Goal: Transaction & Acquisition: Obtain resource

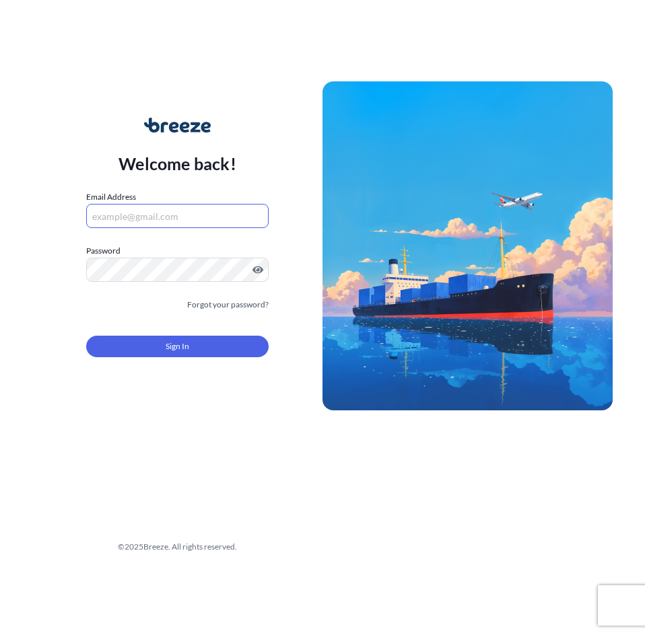
click at [150, 215] on input "Email Address" at bounding box center [177, 216] width 182 height 24
type input "[EMAIL_ADDRESS][PERSON_NAME][DOMAIN_NAME]"
click at [206, 343] on button "Sign In" at bounding box center [177, 347] width 182 height 22
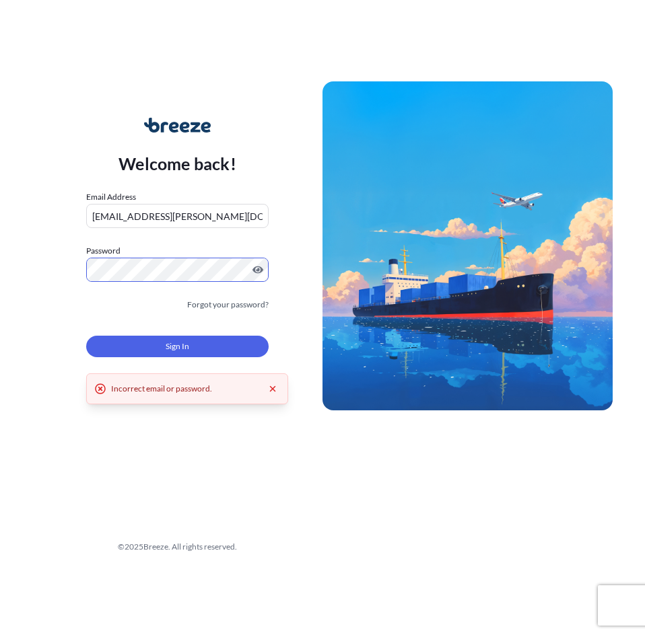
click at [43, 268] on div "Welcome back! Email Address [EMAIL_ADDRESS][PERSON_NAME][DOMAIN_NAME] Password …" at bounding box center [177, 245] width 290 height 309
click at [281, 389] on div "Incorrect email or password." at bounding box center [187, 388] width 202 height 31
click at [219, 297] on form "Email Address [EMAIL_ADDRESS][PERSON_NAME][DOMAIN_NAME] Password Must include: …" at bounding box center [177, 281] width 182 height 183
click at [226, 301] on link "Forgot your password?" at bounding box center [227, 304] width 81 height 13
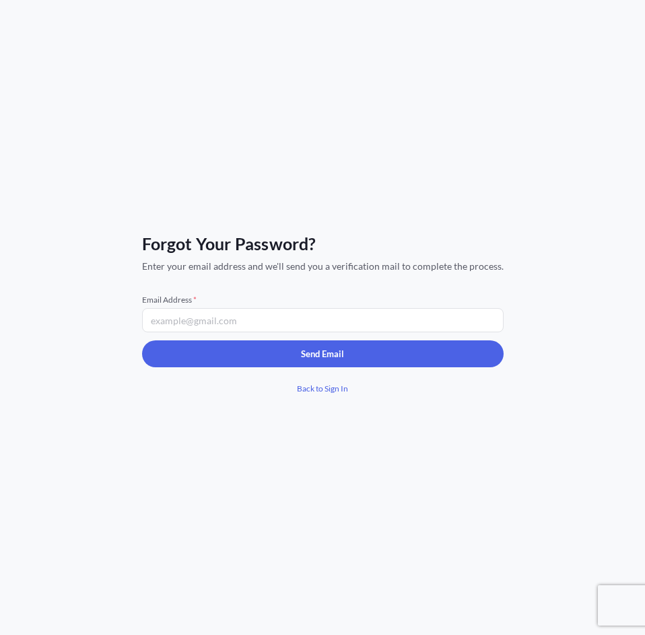
click at [190, 316] on input "Email Address *" at bounding box center [322, 320] width 361 height 24
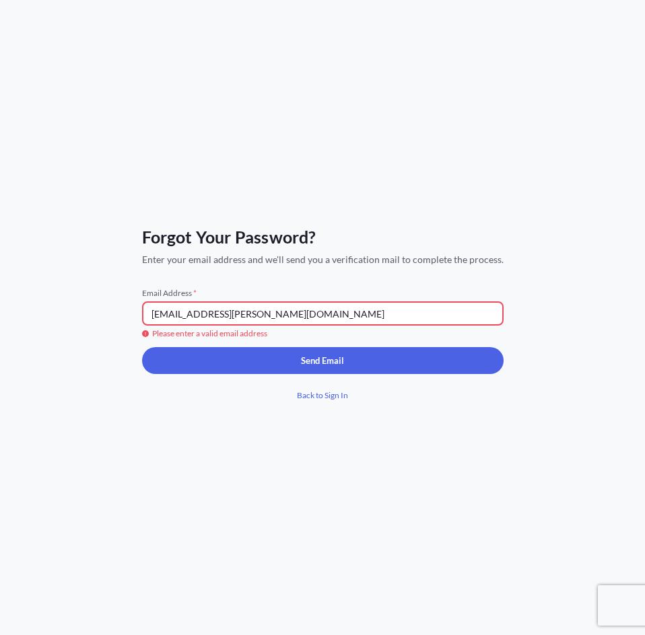
type input "[EMAIL_ADDRESS][PERSON_NAME][DOMAIN_NAME]"
click at [478, 219] on div "Forgot Your Password? Enter your email address and we'll send you a verificatio…" at bounding box center [322, 317] width 645 height 635
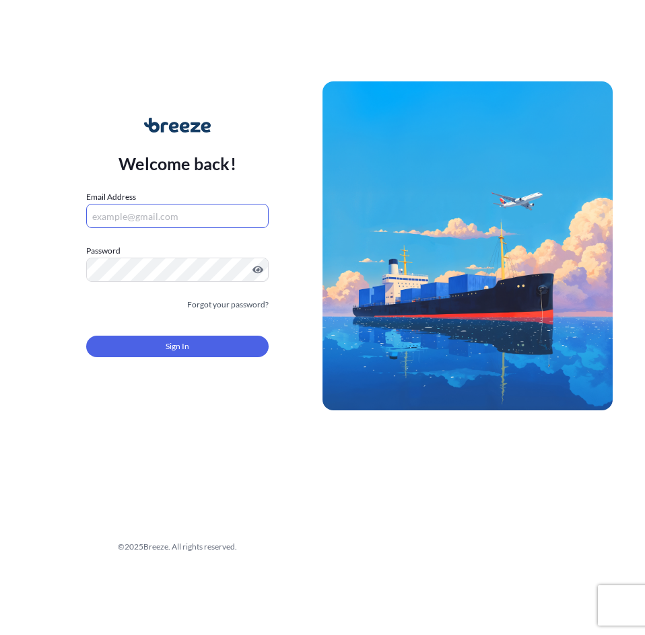
click at [118, 208] on input "Email Address" at bounding box center [177, 216] width 182 height 24
type input "[EMAIL_ADDRESS][PERSON_NAME][DOMAIN_NAME]"
click at [164, 338] on button "Sign In" at bounding box center [177, 347] width 182 height 22
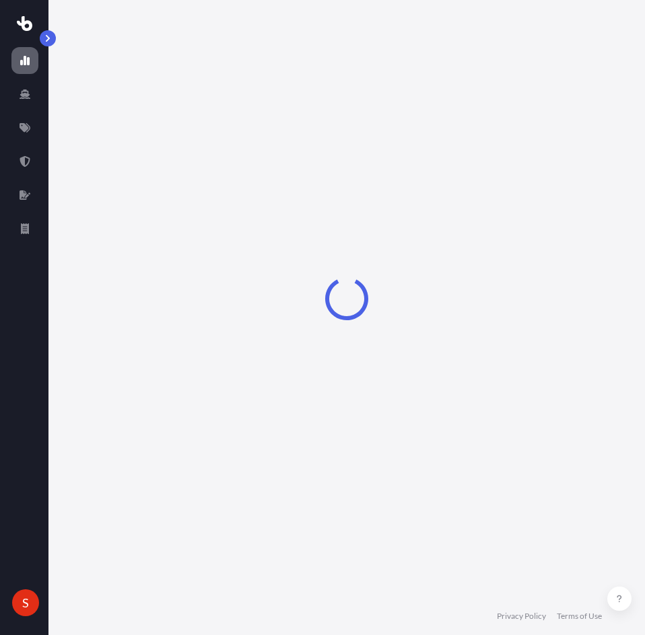
select select "2025"
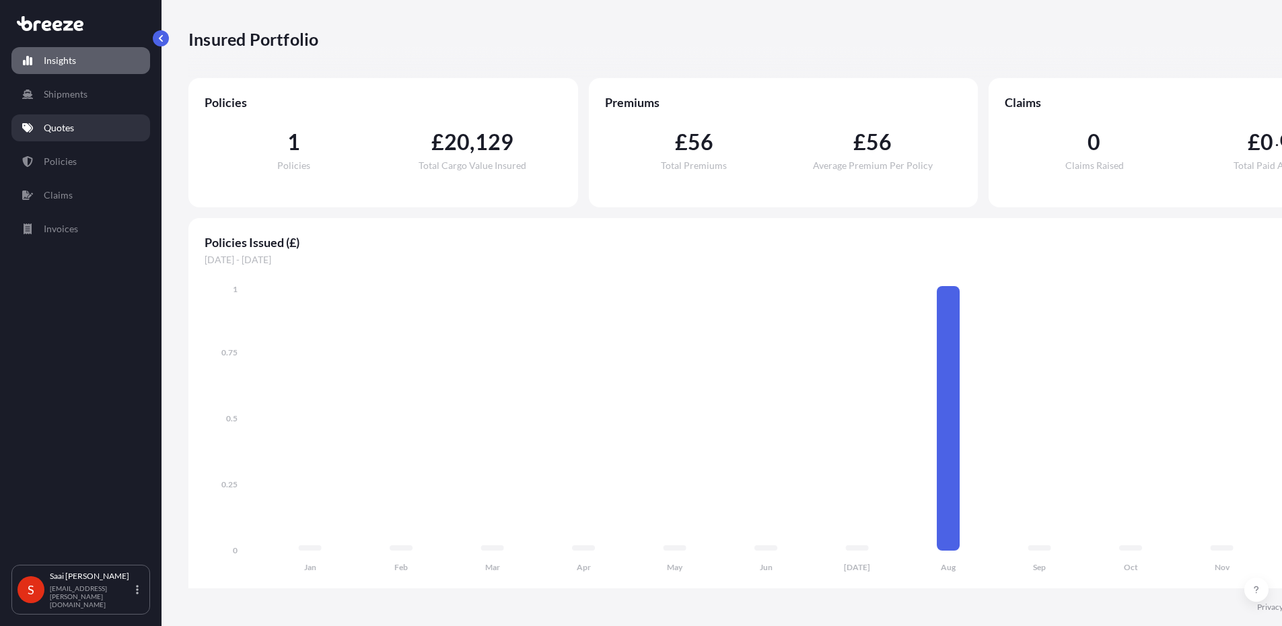
click at [59, 131] on p "Quotes" at bounding box center [59, 127] width 30 height 13
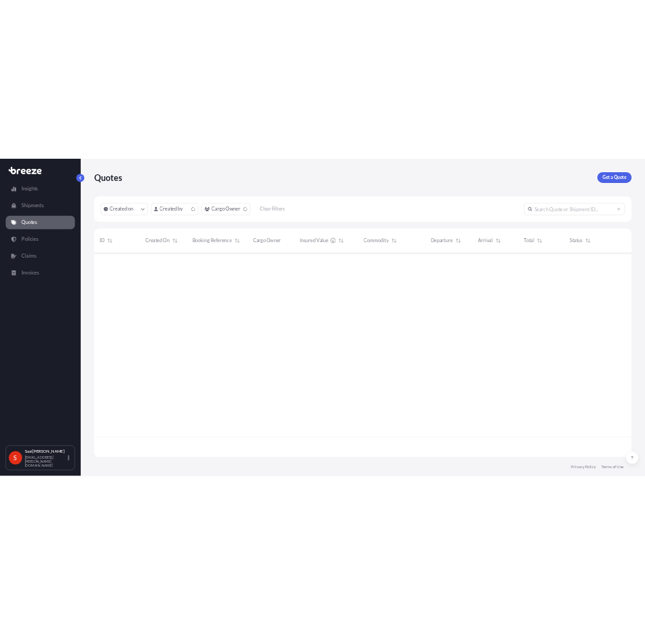
scroll to position [407, 1066]
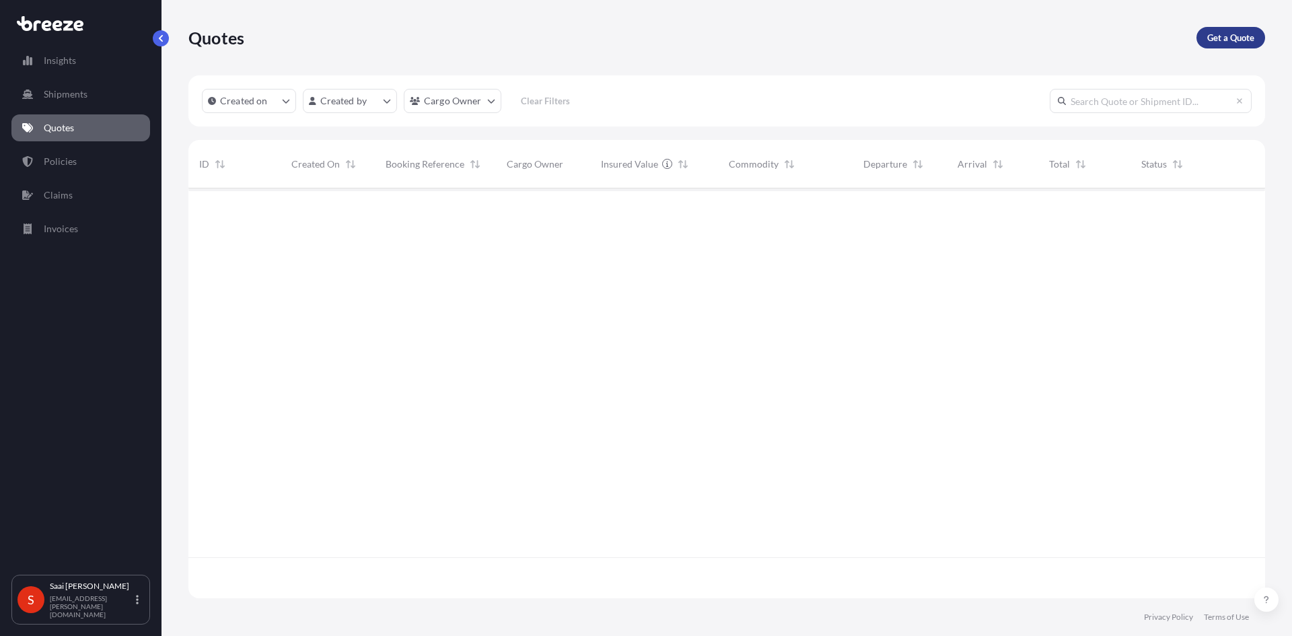
click at [644, 38] on p "Get a Quote" at bounding box center [1230, 37] width 47 height 13
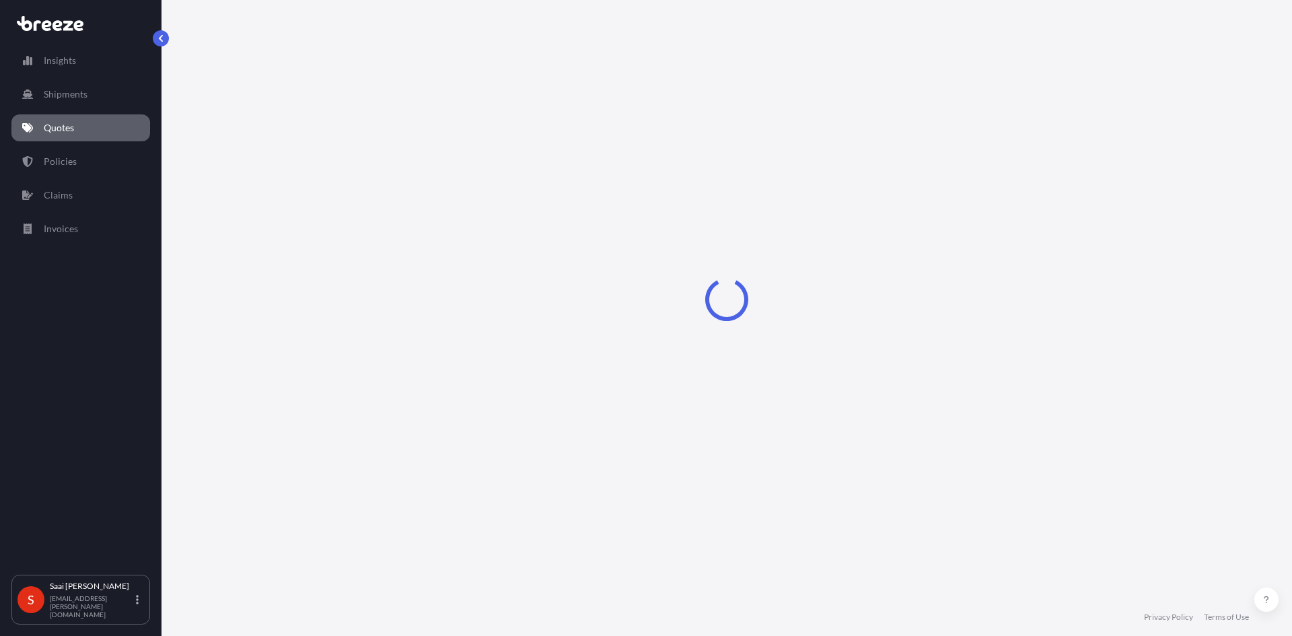
select select "Sea"
select select "1"
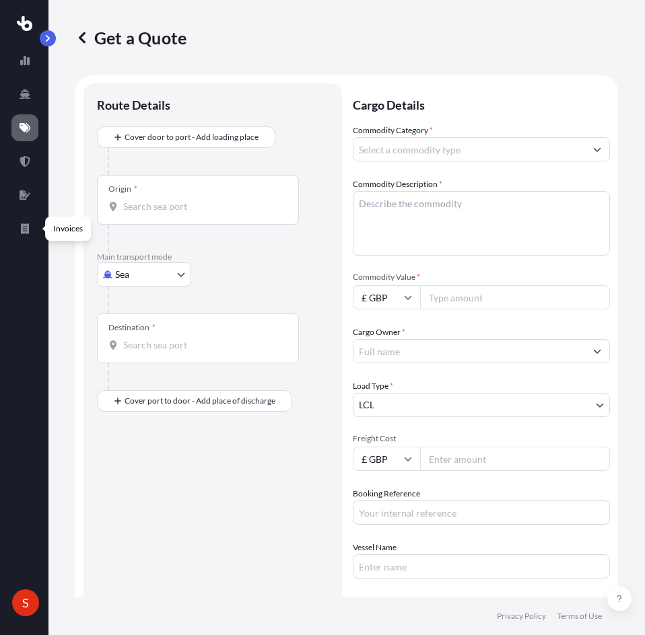
drag, startPoint x: 157, startPoint y: 189, endPoint x: 157, endPoint y: 198, distance: 9.4
click at [158, 189] on div "Origin *" at bounding box center [198, 200] width 202 height 50
click at [158, 200] on input "Origin *" at bounding box center [202, 206] width 159 height 13
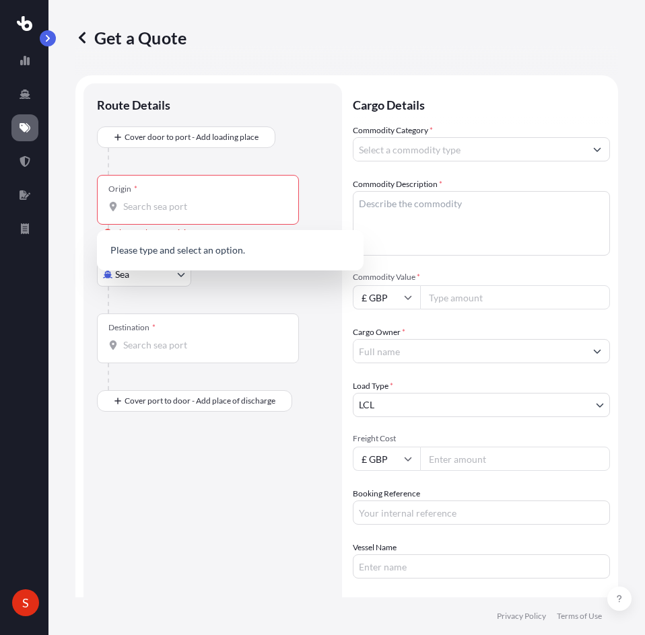
click at [160, 198] on div "Origin *" at bounding box center [198, 200] width 202 height 50
click at [160, 200] on input "Origin * Please select an origin" at bounding box center [202, 206] width 159 height 13
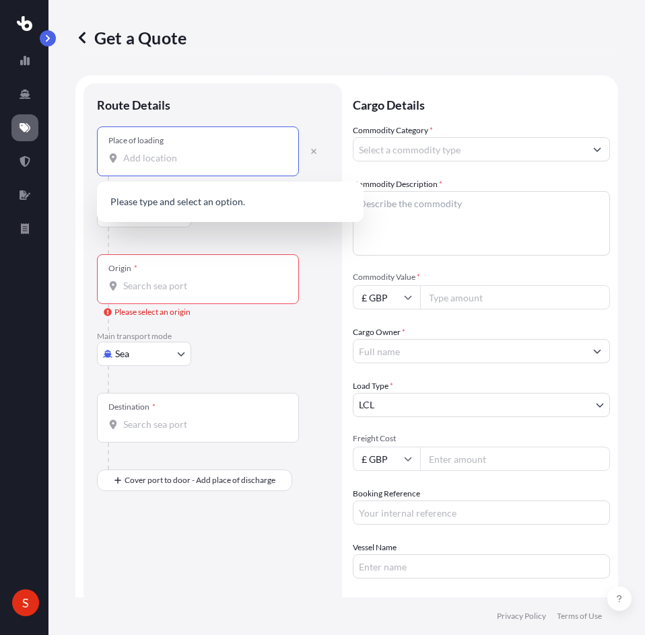
click at [157, 159] on input "Place of loading" at bounding box center [202, 157] width 159 height 13
type input "DE16 1HD"
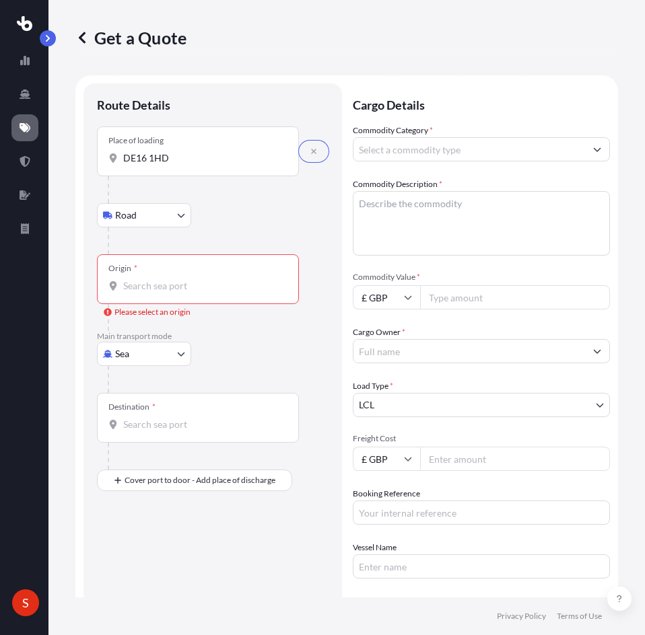
click at [174, 203] on div at bounding box center [218, 189] width 221 height 27
click at [268, 196] on div at bounding box center [218, 189] width 221 height 27
click at [202, 149] on div "Place of loading DE16 1HD" at bounding box center [198, 151] width 202 height 50
click at [202, 151] on input "DE16 1HD" at bounding box center [202, 157] width 159 height 13
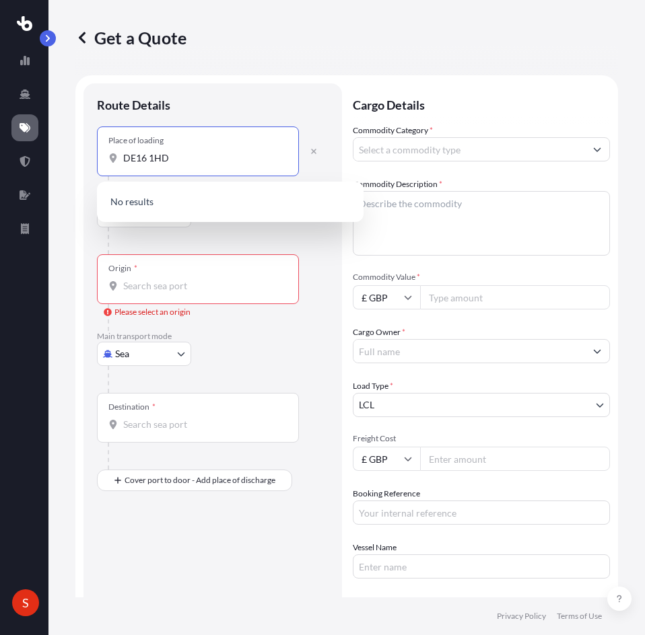
click at [201, 157] on input "DE16 1HD" at bounding box center [202, 157] width 159 height 13
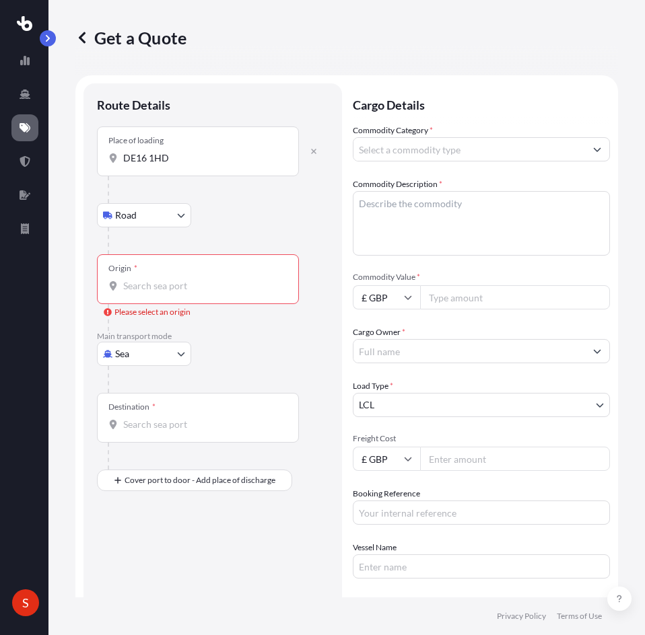
click at [163, 156] on input "DE16 1HD" at bounding box center [202, 157] width 159 height 13
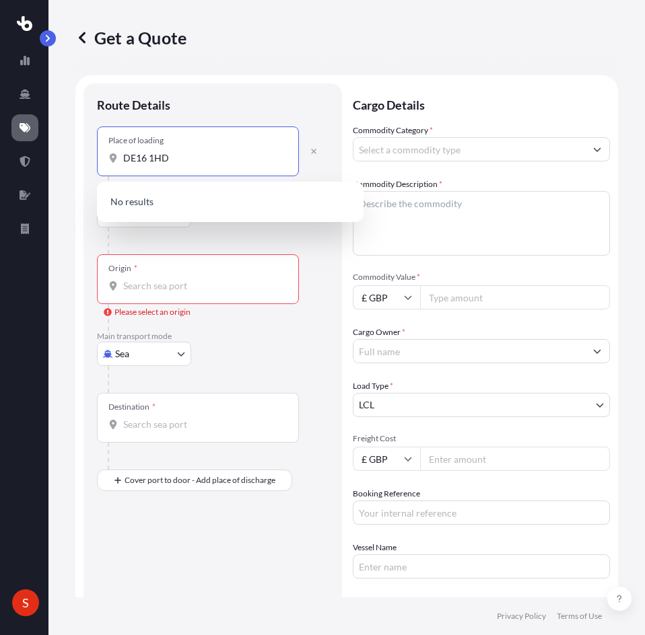
drag, startPoint x: 186, startPoint y: 160, endPoint x: 125, endPoint y: 157, distance: 60.6
click at [125, 157] on input "DE16 1HD" at bounding box center [202, 157] width 159 height 13
paste input "EstateAshbourne, [GEOGRAPHIC_DATA]"
click at [260, 160] on input "EstateAshbourne, [GEOGRAPHIC_DATA]" at bounding box center [202, 157] width 159 height 13
click at [198, 154] on input "EstateAshbourne, [GEOGRAPHIC_DATA]" at bounding box center [202, 157] width 159 height 13
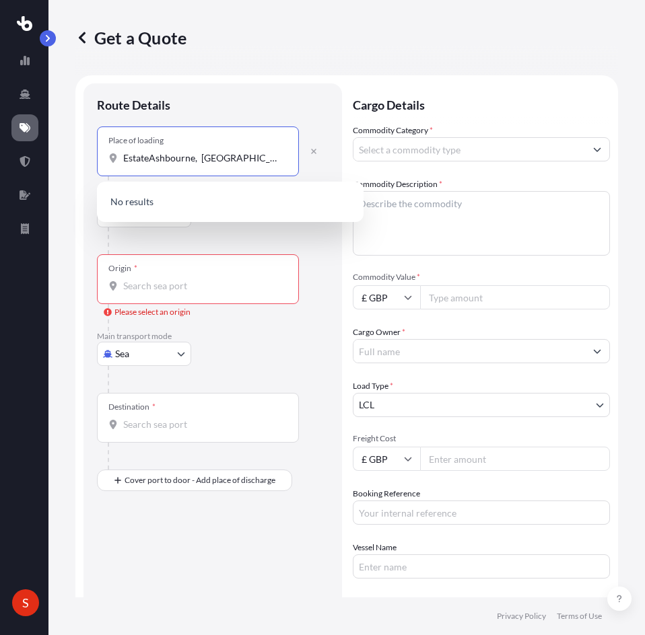
click at [269, 155] on div "EstateAshbourne, [GEOGRAPHIC_DATA]" at bounding box center [197, 157] width 179 height 13
click at [269, 155] on input "EstateAshbourne, [GEOGRAPHIC_DATA]" at bounding box center [202, 157] width 159 height 13
drag, startPoint x: 149, startPoint y: 155, endPoint x: 108, endPoint y: 154, distance: 40.4
click at [108, 154] on div "EstateAshbourne, [GEOGRAPHIC_DATA]" at bounding box center [197, 157] width 179 height 13
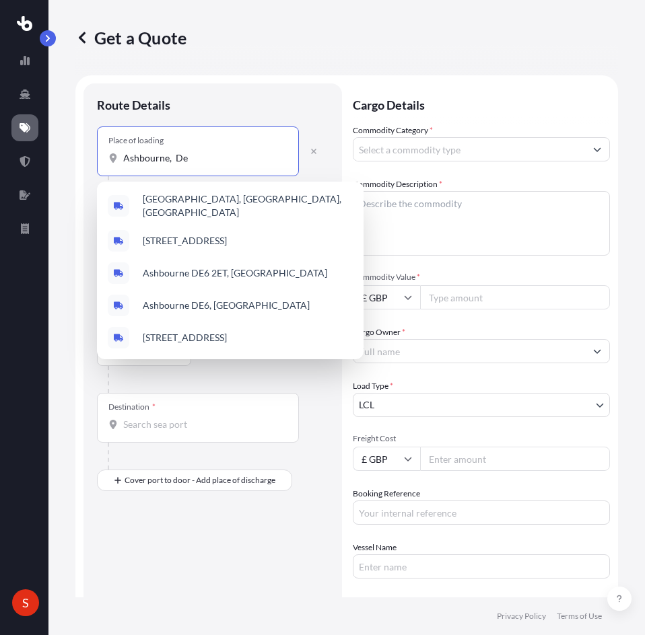
click at [202, 156] on input "Ashbourne, De" at bounding box center [202, 157] width 159 height 13
click at [228, 197] on span "[GEOGRAPHIC_DATA], [GEOGRAPHIC_DATA], [GEOGRAPHIC_DATA]" at bounding box center [248, 205] width 210 height 27
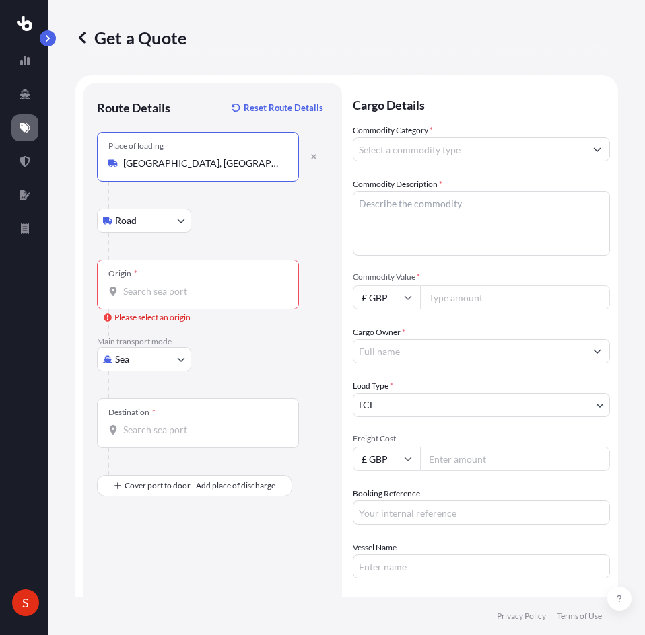
type input "[GEOGRAPHIC_DATA], [GEOGRAPHIC_DATA], [GEOGRAPHIC_DATA]"
click at [167, 279] on div "Origin *" at bounding box center [198, 285] width 202 height 50
click at [167, 285] on input "Origin * Please select an origin" at bounding box center [202, 291] width 159 height 13
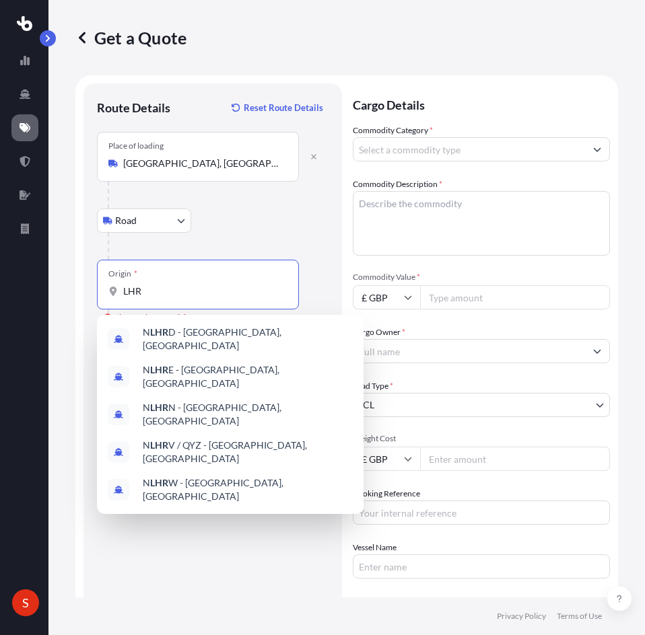
type input "LHR"
click at [242, 243] on div at bounding box center [218, 246] width 221 height 27
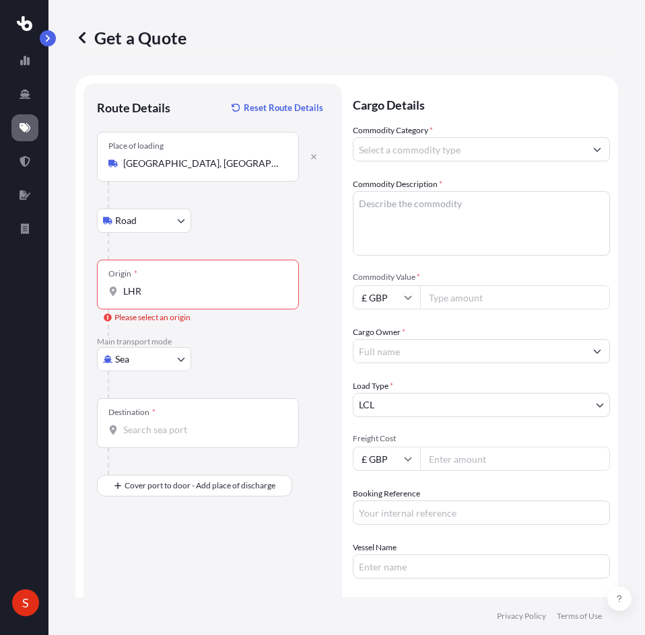
click at [182, 286] on input "LHR" at bounding box center [202, 291] width 159 height 13
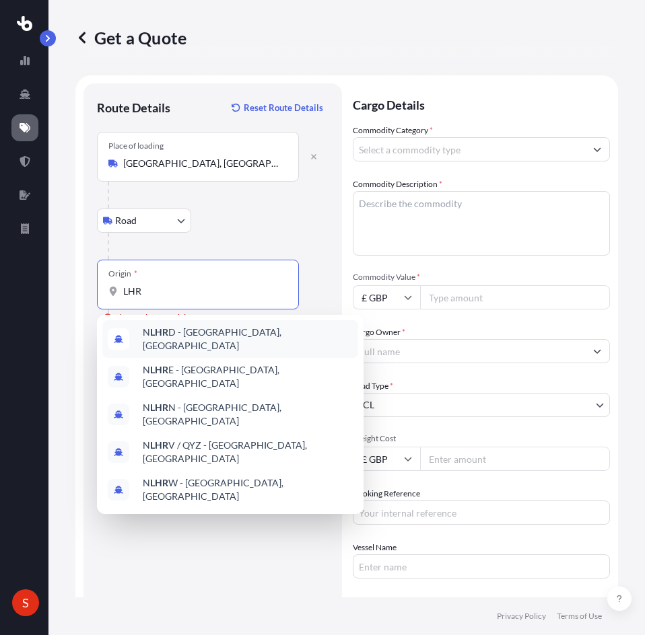
click at [240, 246] on div at bounding box center [218, 246] width 221 height 27
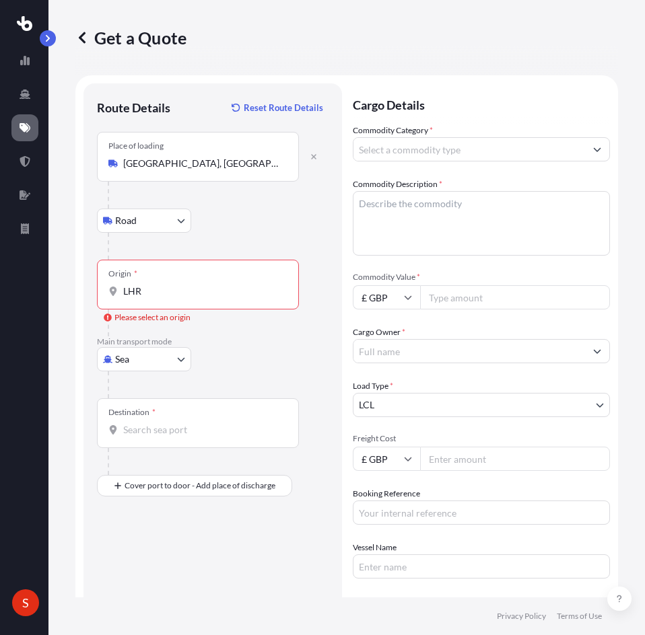
click at [144, 359] on body "5 options available. 5 options available. S Get a Quote Route Details Reset Rou…" at bounding box center [322, 317] width 645 height 635
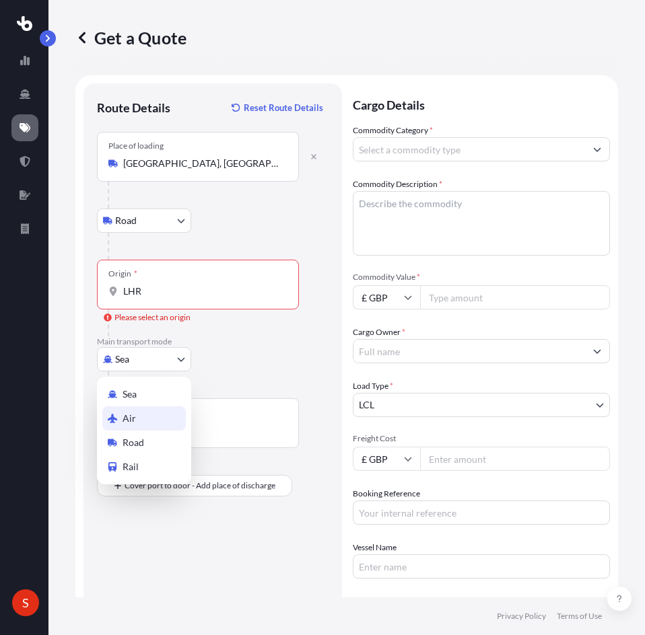
click at [131, 420] on span "Air" at bounding box center [128, 418] width 13 height 13
select select "Air"
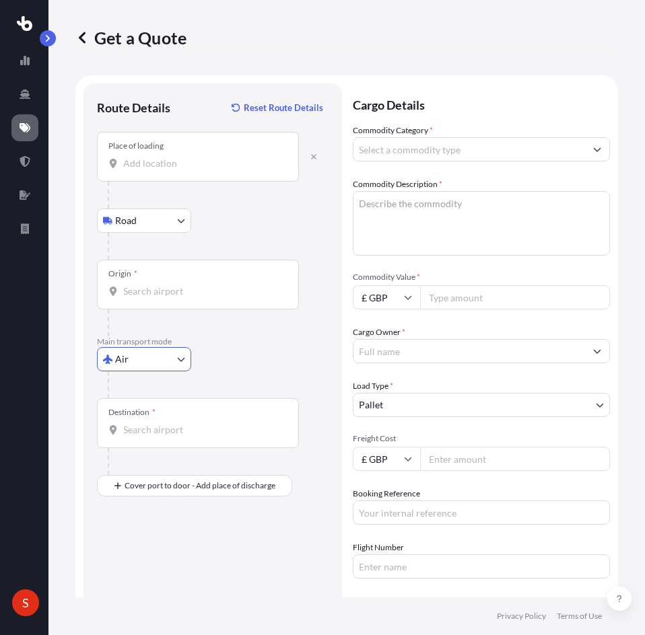
click at [184, 297] on input "Origin *" at bounding box center [202, 291] width 159 height 13
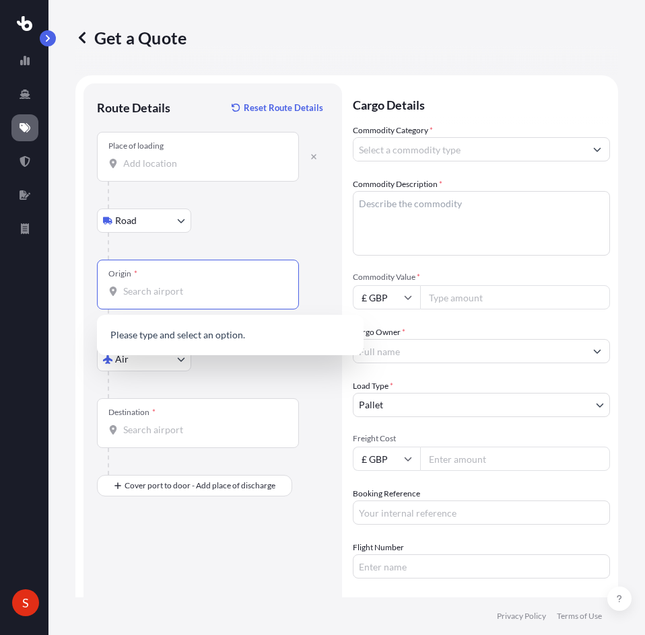
click at [168, 182] on div at bounding box center [218, 195] width 221 height 27
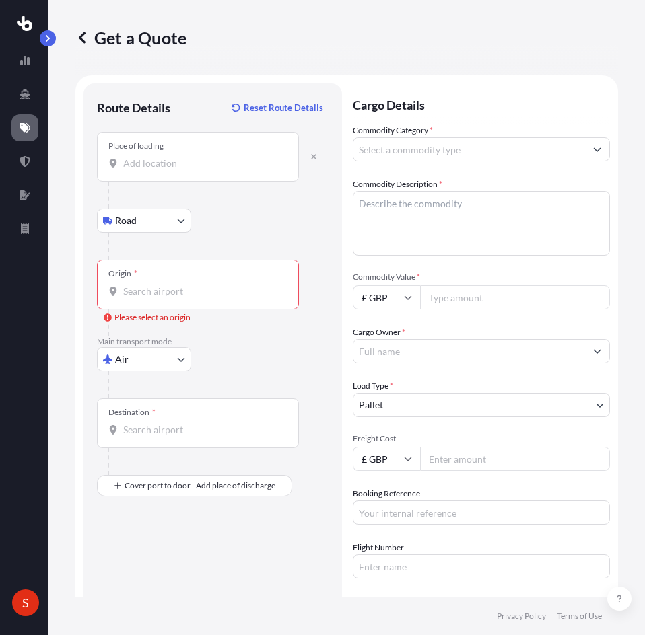
click at [165, 151] on div "Place of loading" at bounding box center [198, 157] width 202 height 50
click at [165, 157] on input "Place of loading" at bounding box center [202, 163] width 159 height 13
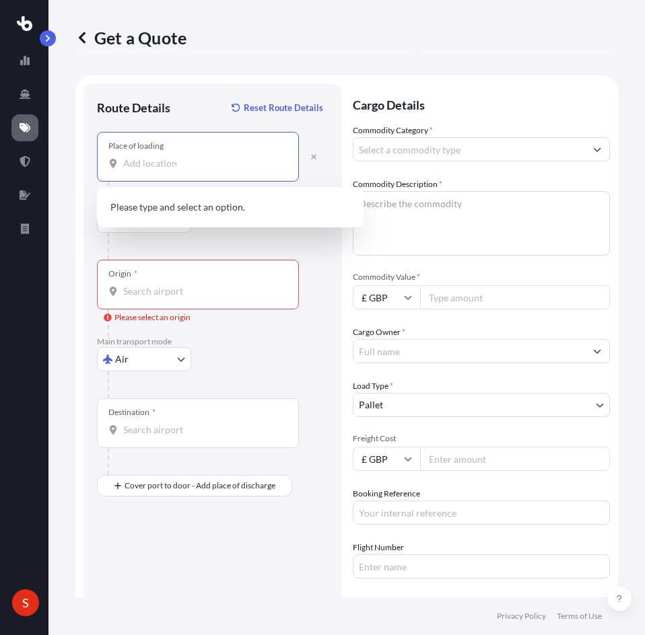
click at [164, 163] on input "Place of loading" at bounding box center [202, 163] width 159 height 13
paste input "EstateAshbourne, [GEOGRAPHIC_DATA]"
drag, startPoint x: 149, startPoint y: 167, endPoint x: 98, endPoint y: 165, distance: 51.8
click at [98, 165] on div "Place of loading [GEOGRAPHIC_DATA], [GEOGRAPHIC_DATA]" at bounding box center [198, 157] width 202 height 50
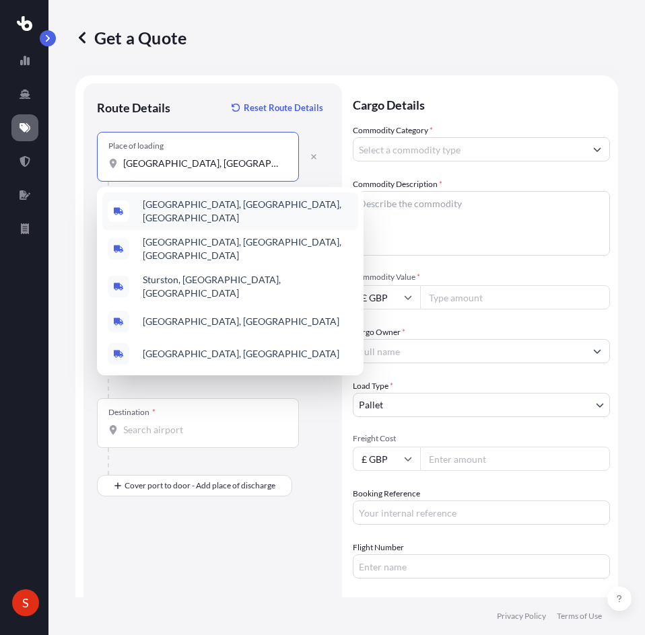
click at [203, 198] on div "[GEOGRAPHIC_DATA], [GEOGRAPHIC_DATA], [GEOGRAPHIC_DATA]" at bounding box center [230, 211] width 256 height 38
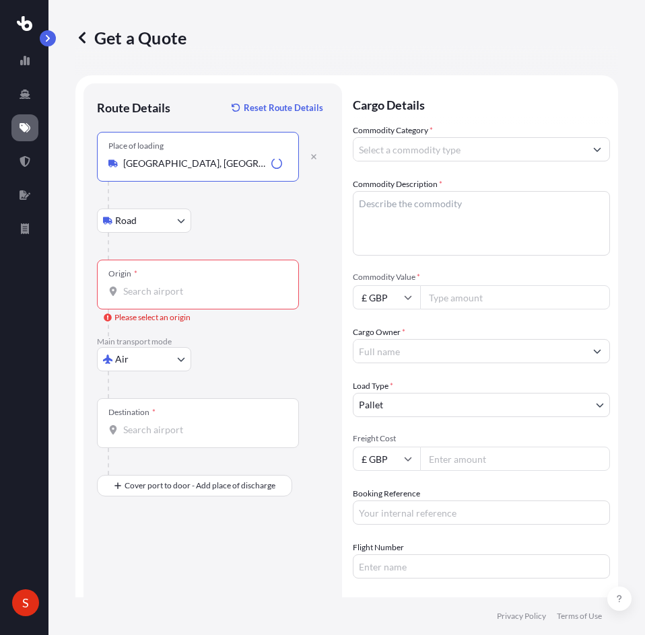
type input "[GEOGRAPHIC_DATA], [GEOGRAPHIC_DATA], [GEOGRAPHIC_DATA]"
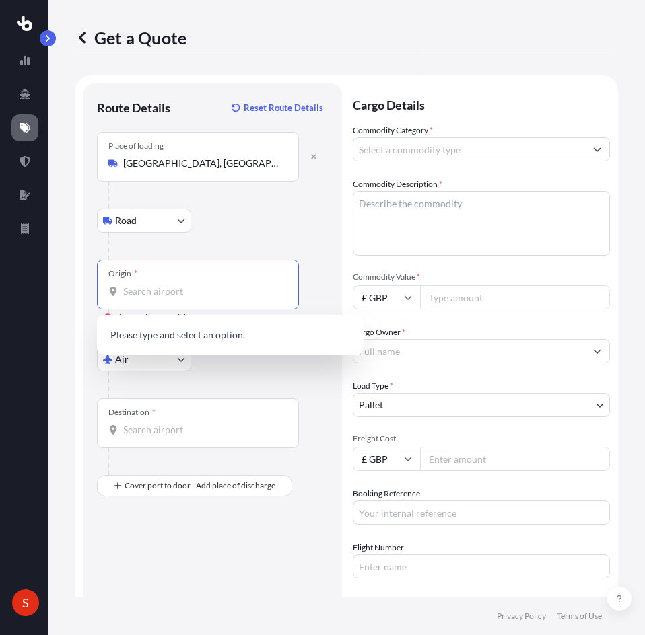
click at [151, 291] on input "Origin * Please select an origin" at bounding box center [202, 291] width 159 height 13
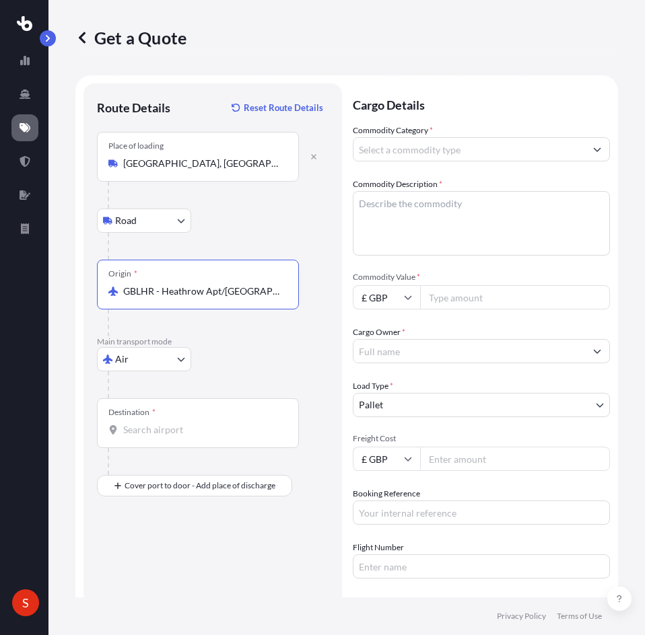
type input "GBLHR - Heathrow Apt/[GEOGRAPHIC_DATA], [GEOGRAPHIC_DATA]"
click at [147, 435] on input "Destination *" at bounding box center [202, 429] width 159 height 13
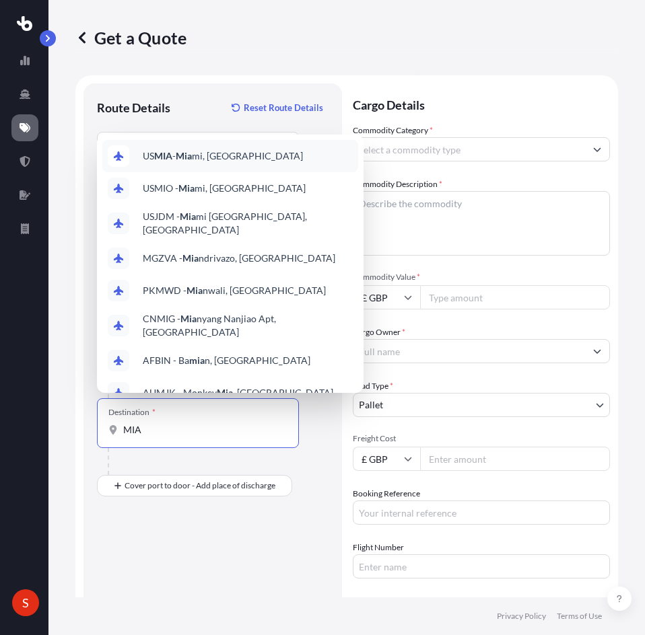
click at [203, 153] on span "US MIA - Mia mi, [GEOGRAPHIC_DATA]" at bounding box center [223, 155] width 160 height 13
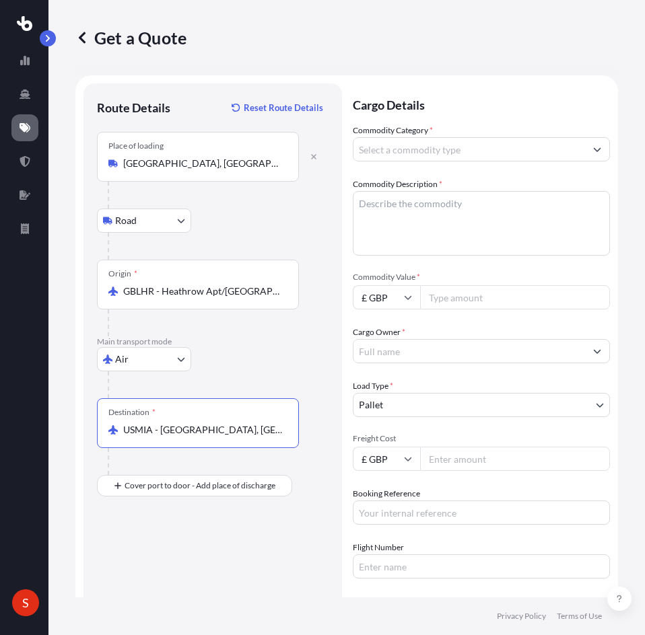
type input "USMIA - [GEOGRAPHIC_DATA], [GEOGRAPHIC_DATA]"
click at [304, 363] on div "Air Sea Air Road Rail" at bounding box center [212, 359] width 231 height 24
click at [424, 161] on div "Commodity Category * Commodity Description * Commodity Value * £ GBP Cargo Owne…" at bounding box center [481, 351] width 257 height 455
click at [429, 150] on input "Commodity Category *" at bounding box center [468, 149] width 231 height 24
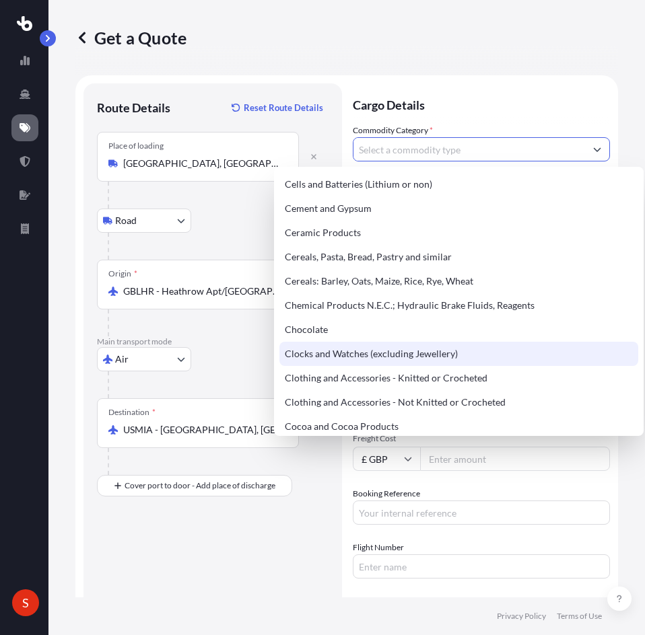
scroll to position [269, 0]
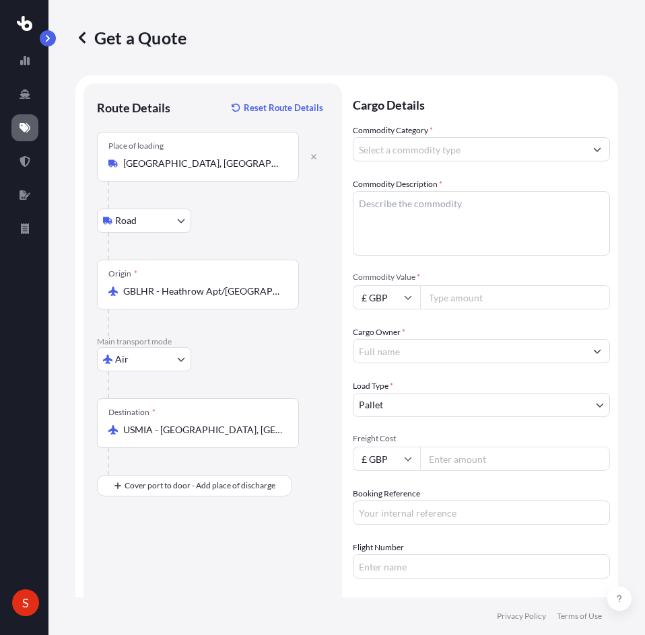
click at [388, 147] on input "Commodity Category *" at bounding box center [468, 149] width 231 height 24
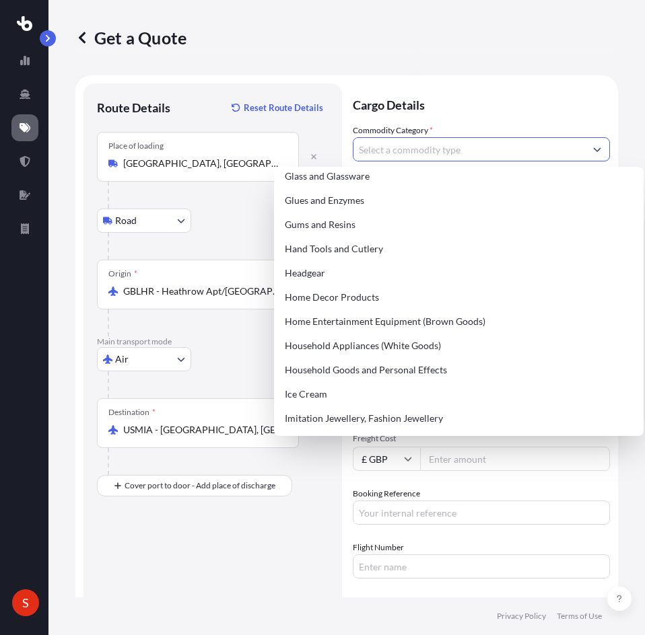
scroll to position [1132, 0]
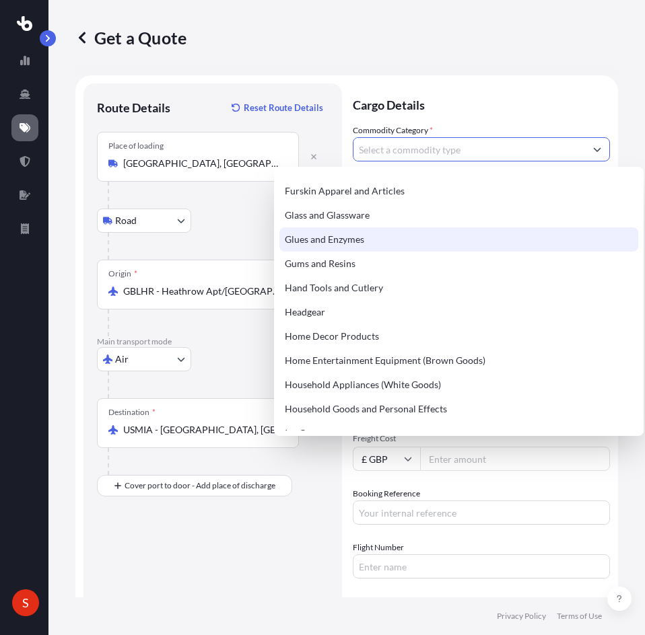
click at [399, 245] on div "Glues and Enzymes" at bounding box center [458, 239] width 359 height 24
type input "Glues and Enzymes"
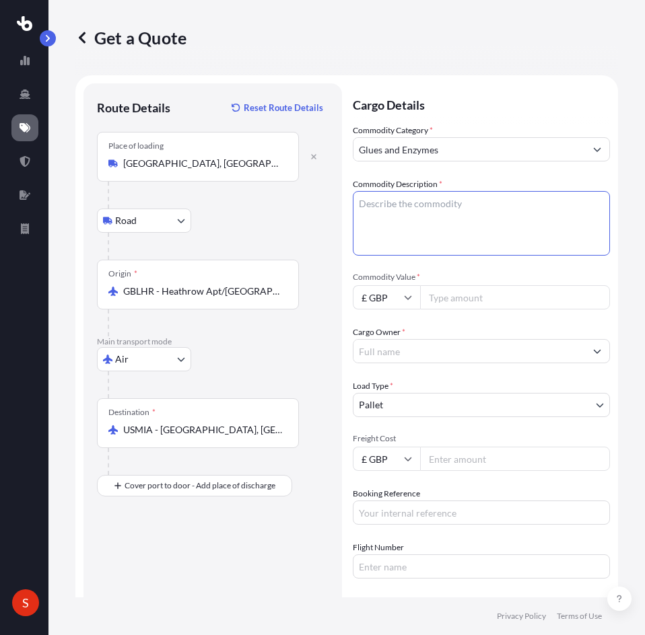
click at [418, 229] on textarea "Commodity Description *" at bounding box center [481, 223] width 257 height 65
click at [420, 192] on textarea "Commodity Description *" at bounding box center [481, 223] width 257 height 65
paste textarea "Biozyme CIP Regular"
click at [489, 204] on textarea "Biozyme CIP Regular (" at bounding box center [481, 223] width 257 height 65
paste textarea "Cleaning/washing agents and additives"
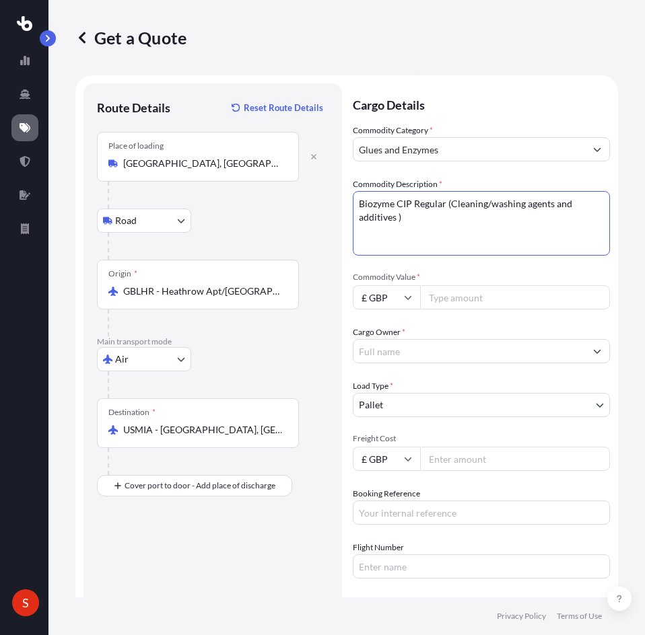
type textarea "Biozyme CIP Regular (Cleaning/washing agents and additives )"
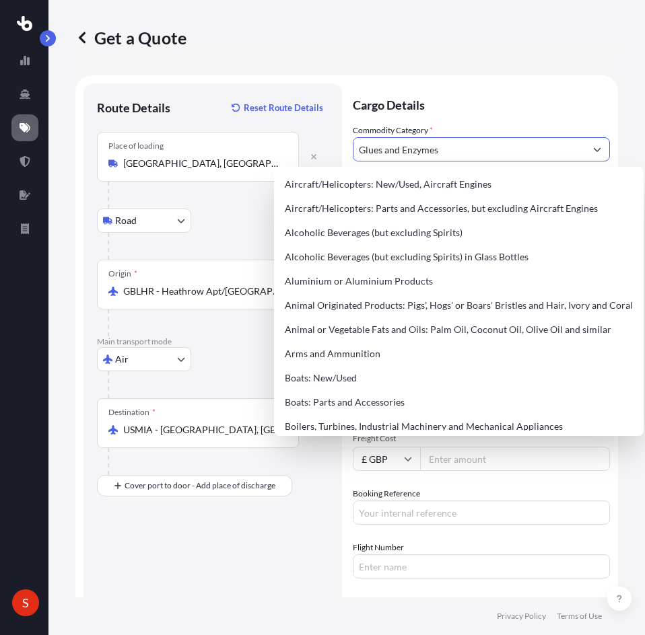
click at [475, 154] on input "Glues and Enzymes" at bounding box center [468, 149] width 231 height 24
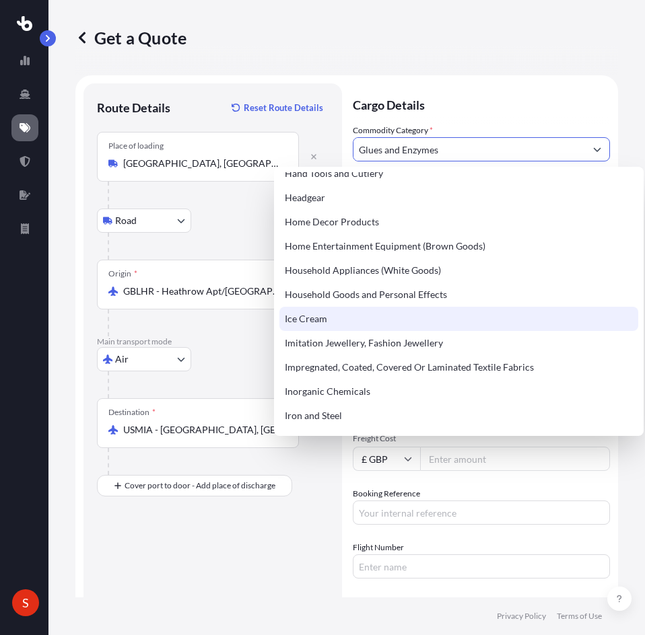
scroll to position [1278, 0]
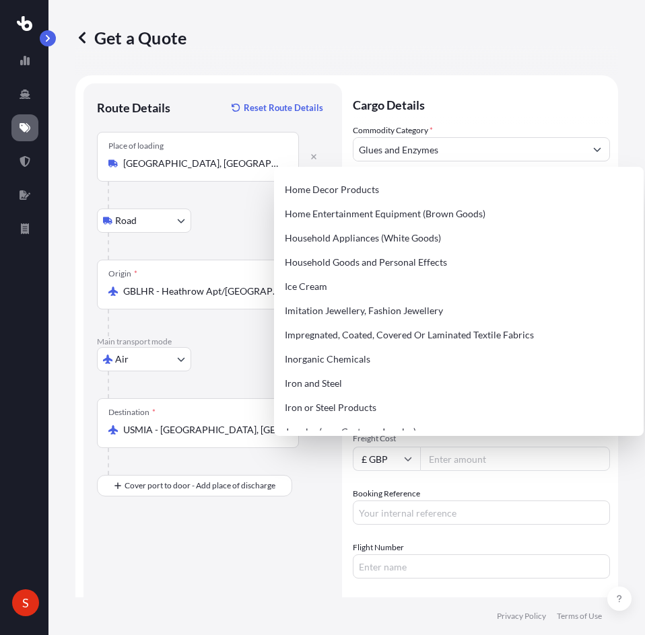
click at [511, 59] on div "Get a Quote" at bounding box center [346, 37] width 542 height 75
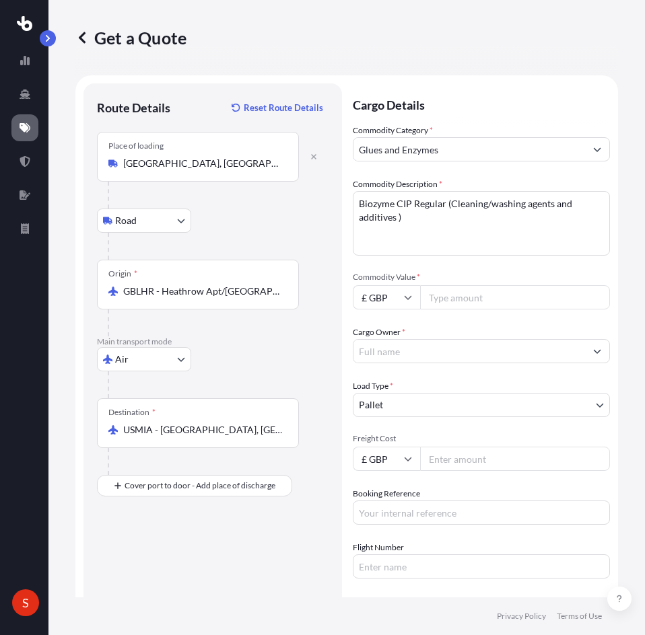
click at [482, 301] on input "Commodity Value *" at bounding box center [515, 297] width 190 height 24
click at [463, 290] on input "Commodity Value *" at bounding box center [515, 297] width 190 height 24
type input "56320"
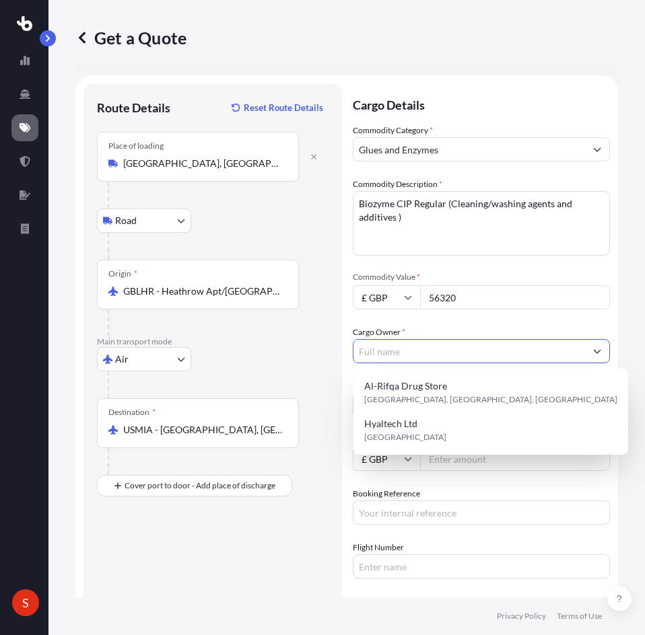
click at [464, 348] on input "Cargo Owner *" at bounding box center [468, 351] width 231 height 24
click at [489, 331] on div "Cargo Owner *" at bounding box center [481, 345] width 257 height 38
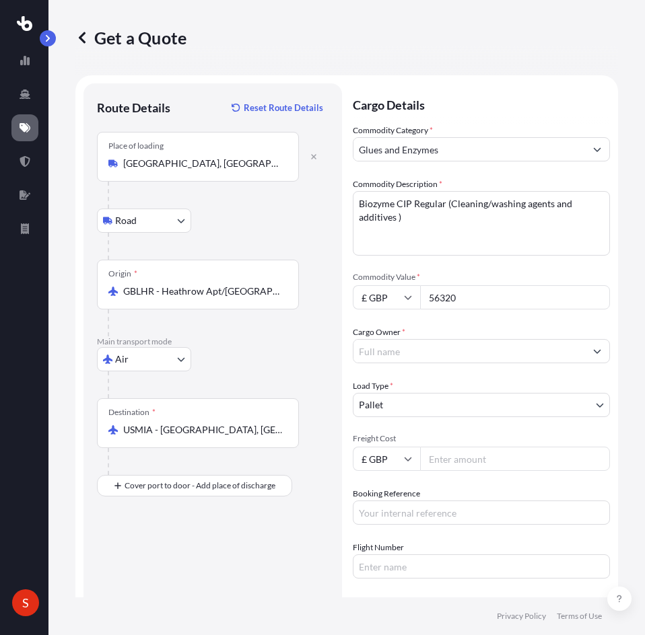
drag, startPoint x: 377, startPoint y: 354, endPoint x: 390, endPoint y: 358, distance: 14.0
click at [377, 354] on input "Cargo Owner *" at bounding box center [468, 351] width 231 height 24
paste input "XRO Chemical Services Ltd"
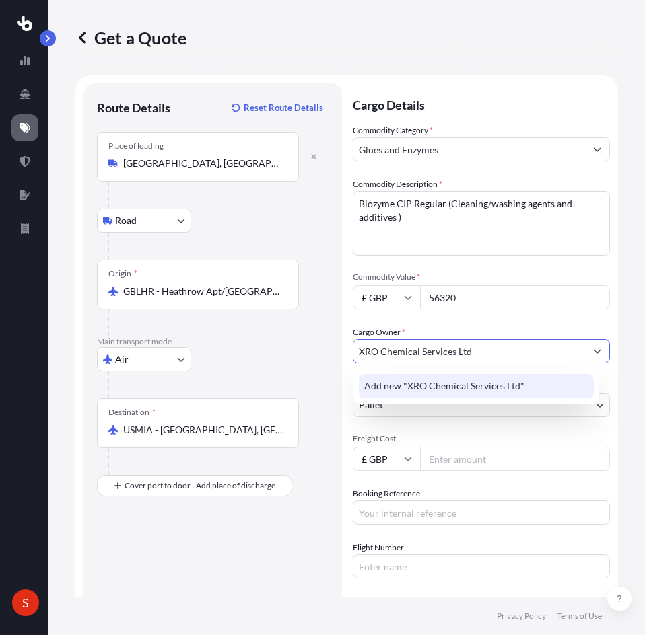
type input "XRO Chemical Services Ltd"
click at [519, 332] on div "Cargo Owner * XRO Chemical Services Ltd" at bounding box center [481, 345] width 257 height 38
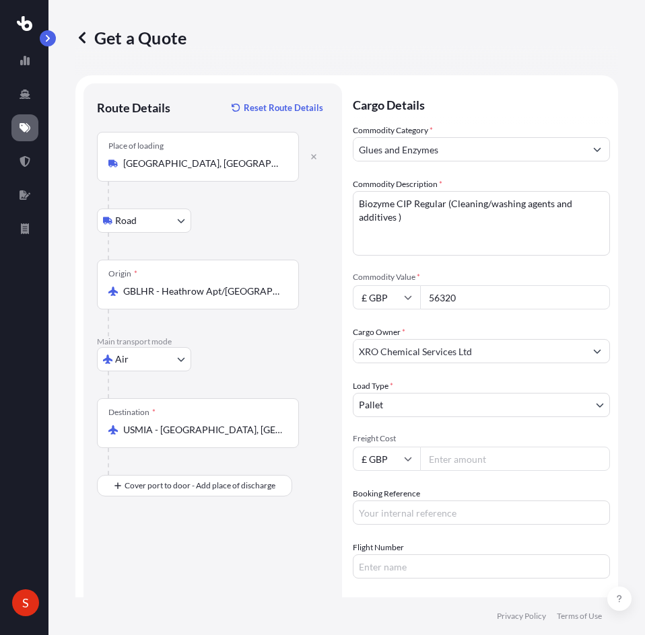
click at [444, 408] on body "2 options available. 0 options available. 1 option available. S Get a Quote Rou…" at bounding box center [322, 317] width 645 height 635
click at [451, 398] on body "2 options available. 0 options available. 1 option available. S Get a Quote Rou…" at bounding box center [322, 317] width 645 height 635
click at [486, 461] on input "Freight Cost" at bounding box center [515, 459] width 190 height 24
click at [512, 457] on input "Freight Cost" at bounding box center [515, 459] width 190 height 24
type input "15679"
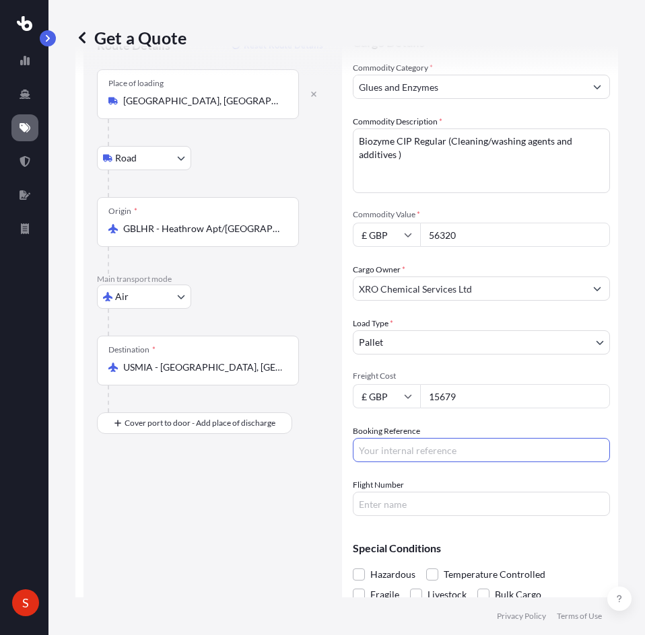
scroll to position [125, 0]
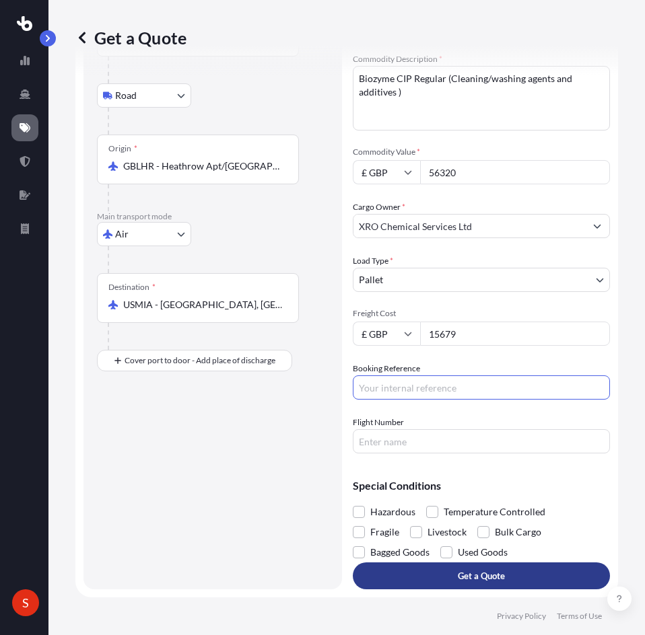
click at [405, 579] on button "Get a Quote" at bounding box center [481, 575] width 257 height 27
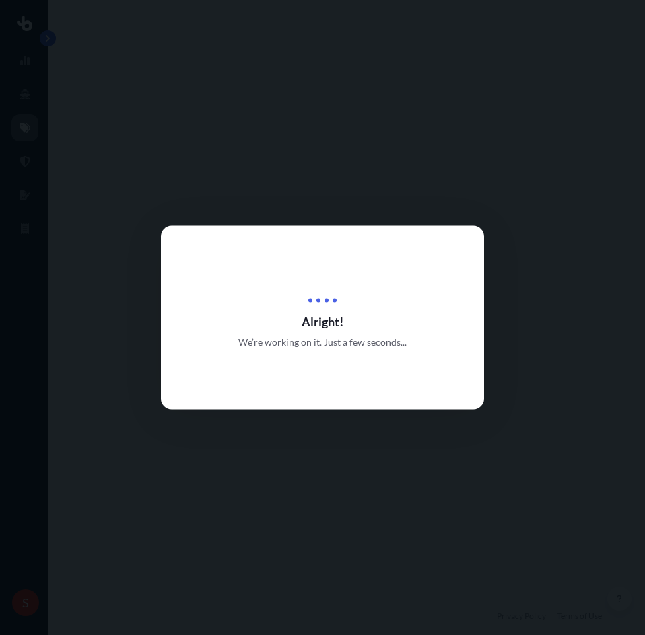
select select "Road"
select select "Air"
select select "1"
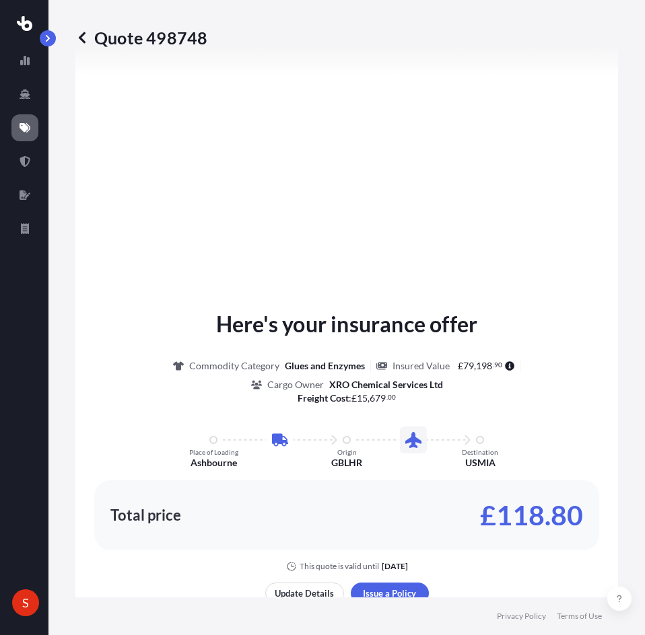
scroll to position [938, 0]
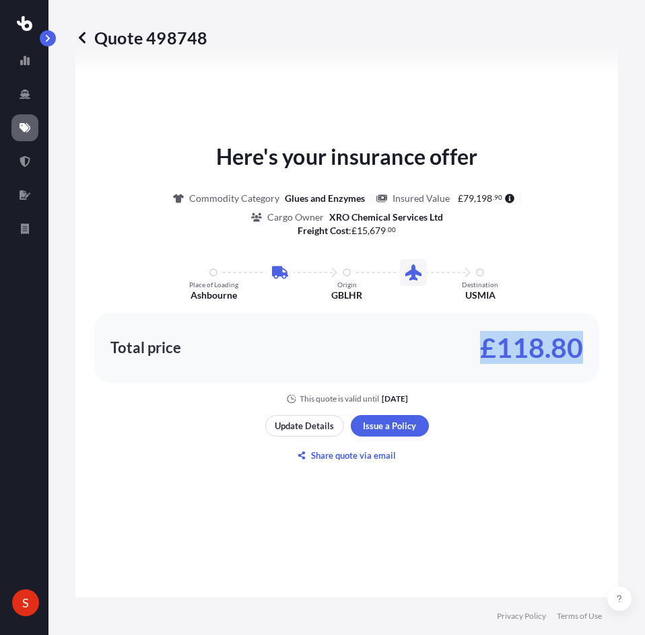
drag, startPoint x: 475, startPoint y: 344, endPoint x: 595, endPoint y: 352, distance: 120.7
click at [595, 352] on div "Here's your insurance offer Commodity Category Glues and Enzymes Insured Value …" at bounding box center [346, 332] width 542 height 1068
copy p "£118.80"
